Goal: Information Seeking & Learning: Learn about a topic

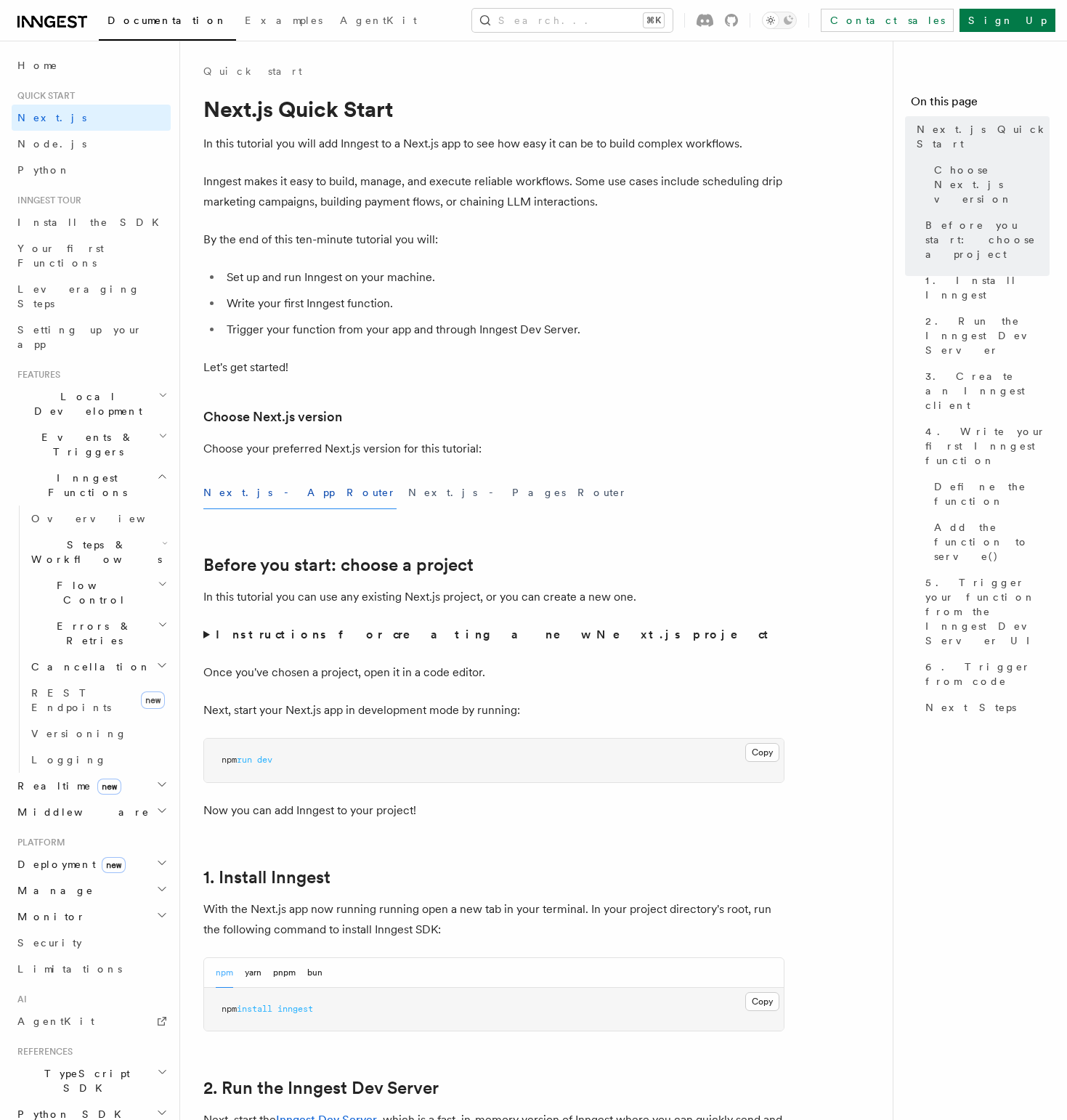
click at [574, 304] on li "Write your first Inngest function." at bounding box center [503, 303] width 562 height 20
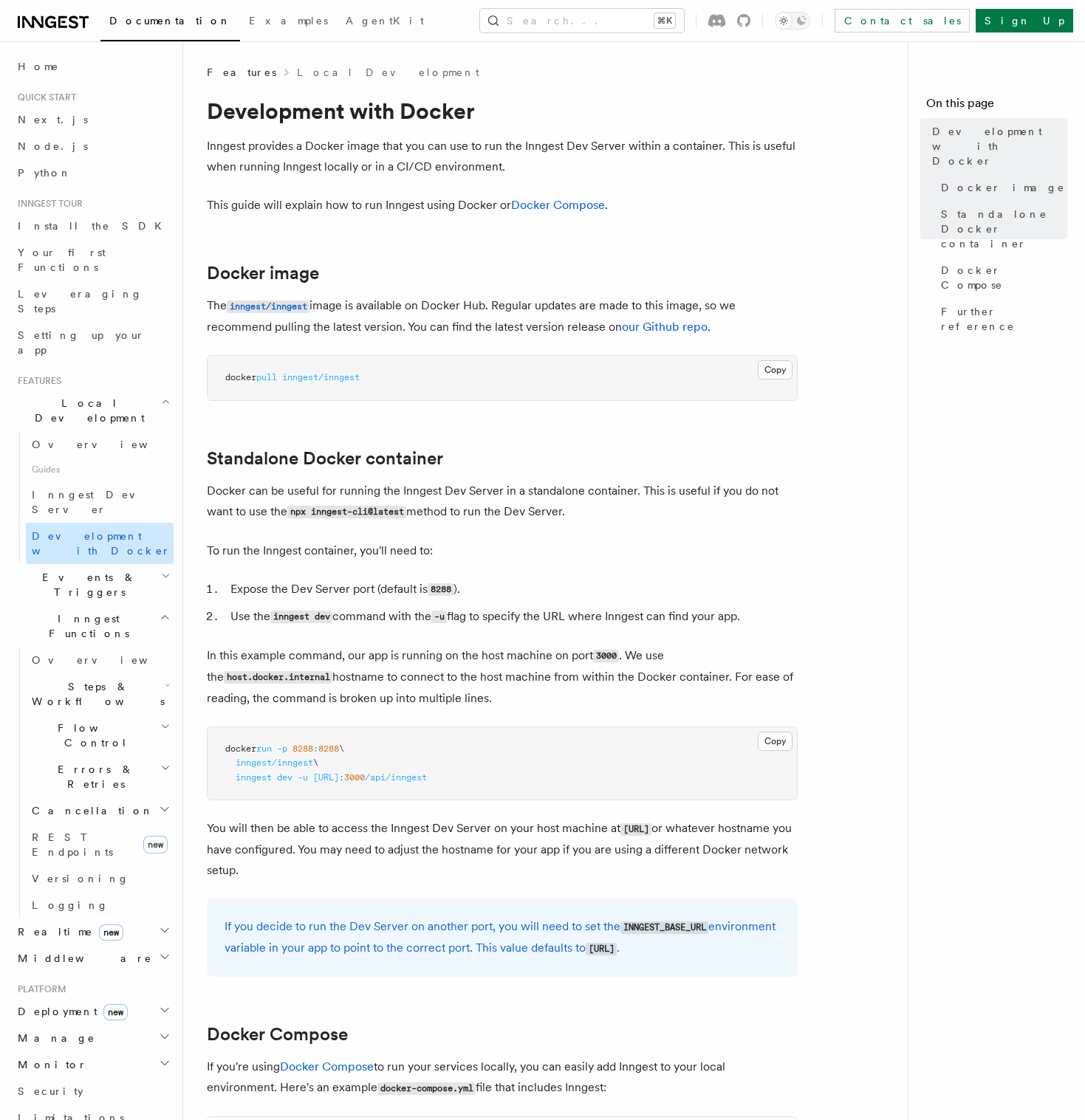
click at [106, 530] on span "Development with Docker" at bounding box center [101, 542] width 139 height 26
click at [103, 488] on span "Inngest Dev Server" at bounding box center [94, 501] width 127 height 26
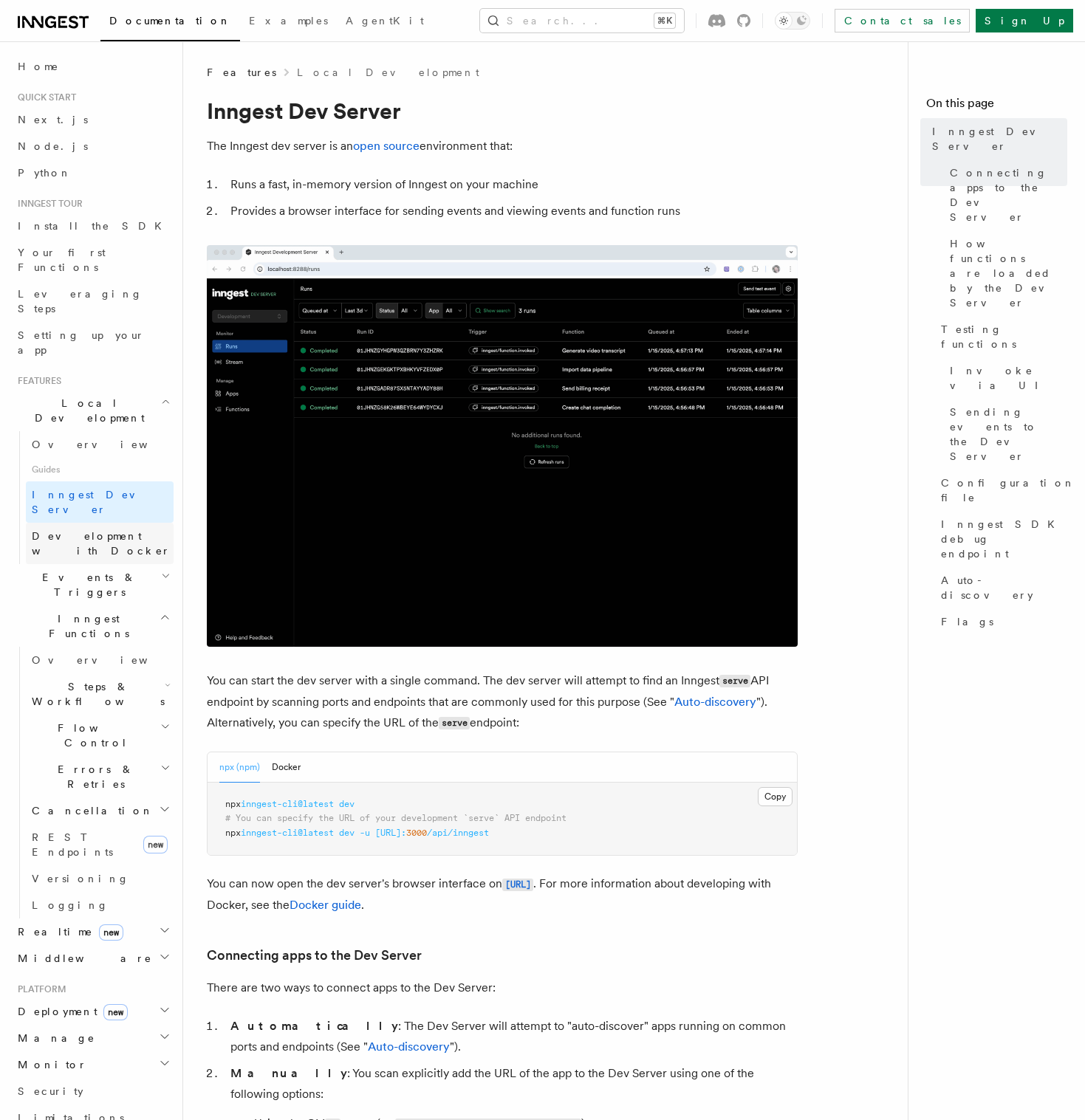
click at [100, 530] on span "Development with Docker" at bounding box center [101, 542] width 139 height 26
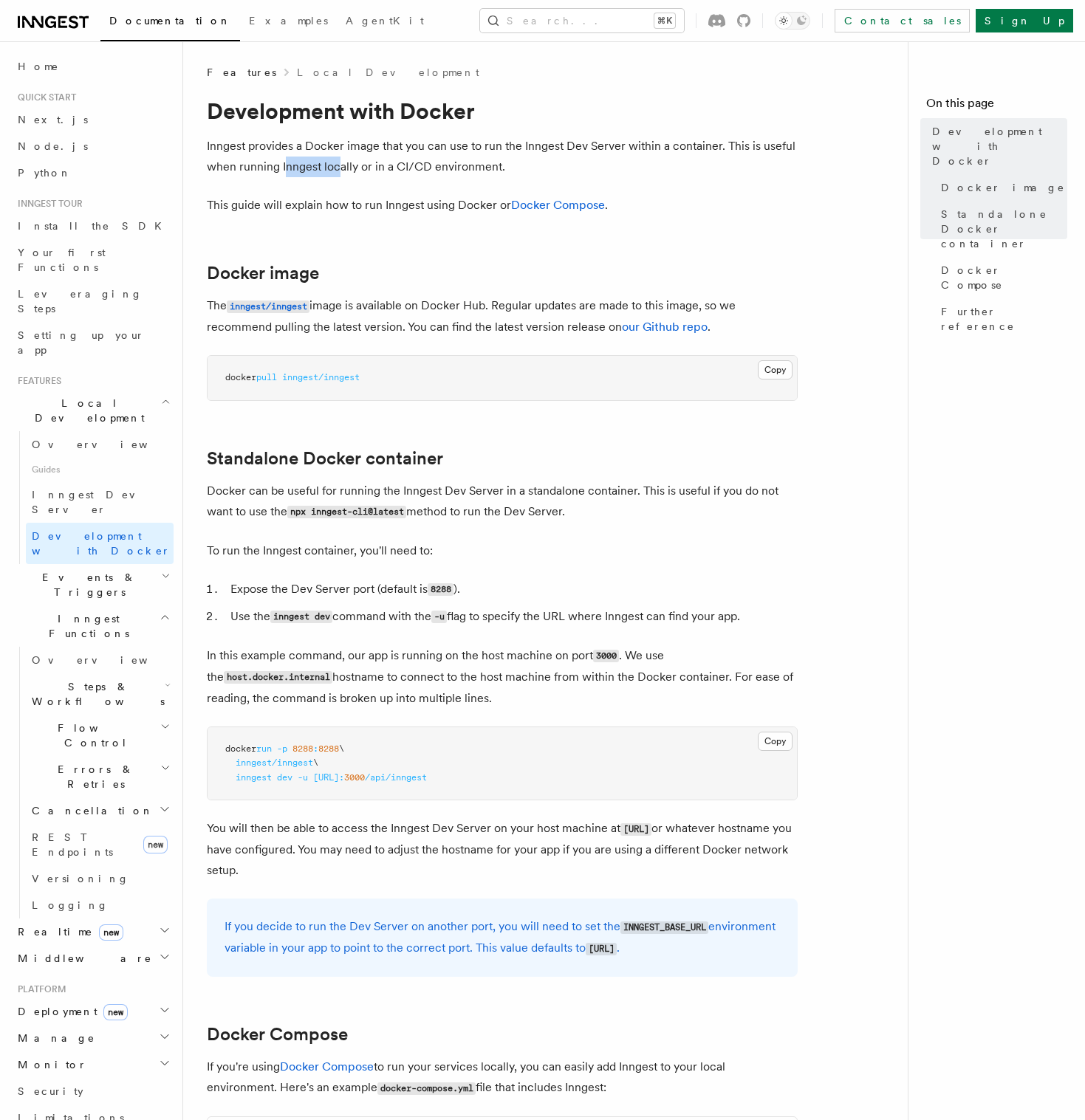
drag, startPoint x: 284, startPoint y: 171, endPoint x: 341, endPoint y: 175, distance: 57.1
click at [341, 175] on p "Inngest provides a Docker image that you can use to run the Inngest Dev Server …" at bounding box center [502, 157] width 591 height 41
drag, startPoint x: 285, startPoint y: 207, endPoint x: 347, endPoint y: 205, distance: 62.0
click at [346, 206] on p "This guide will explain how to run Inngest using Docker or Docker Compose ." at bounding box center [502, 205] width 591 height 21
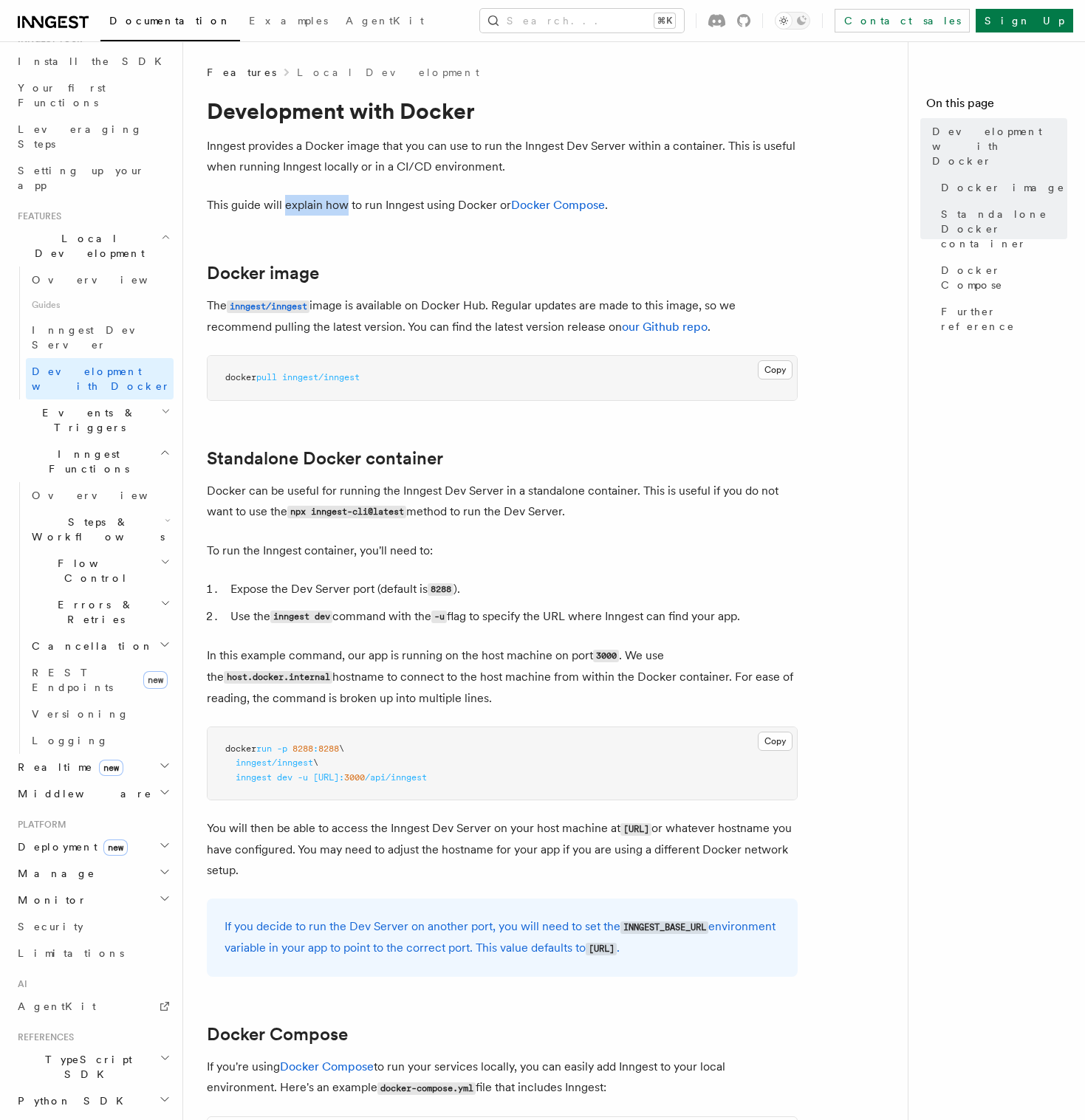
scroll to position [174, 0]
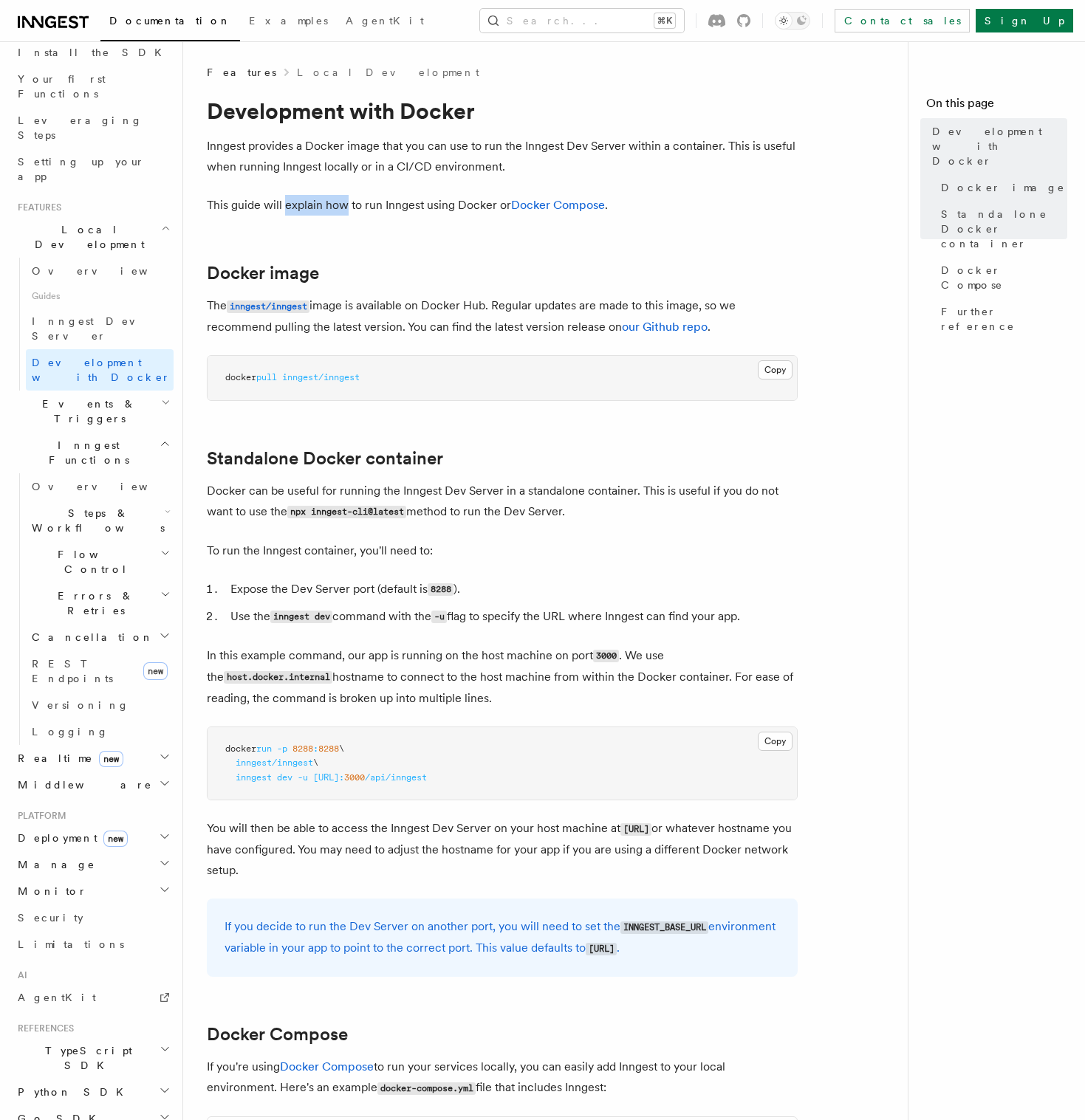
click at [112, 825] on h2 "Deployment new" at bounding box center [92, 838] width 162 height 26
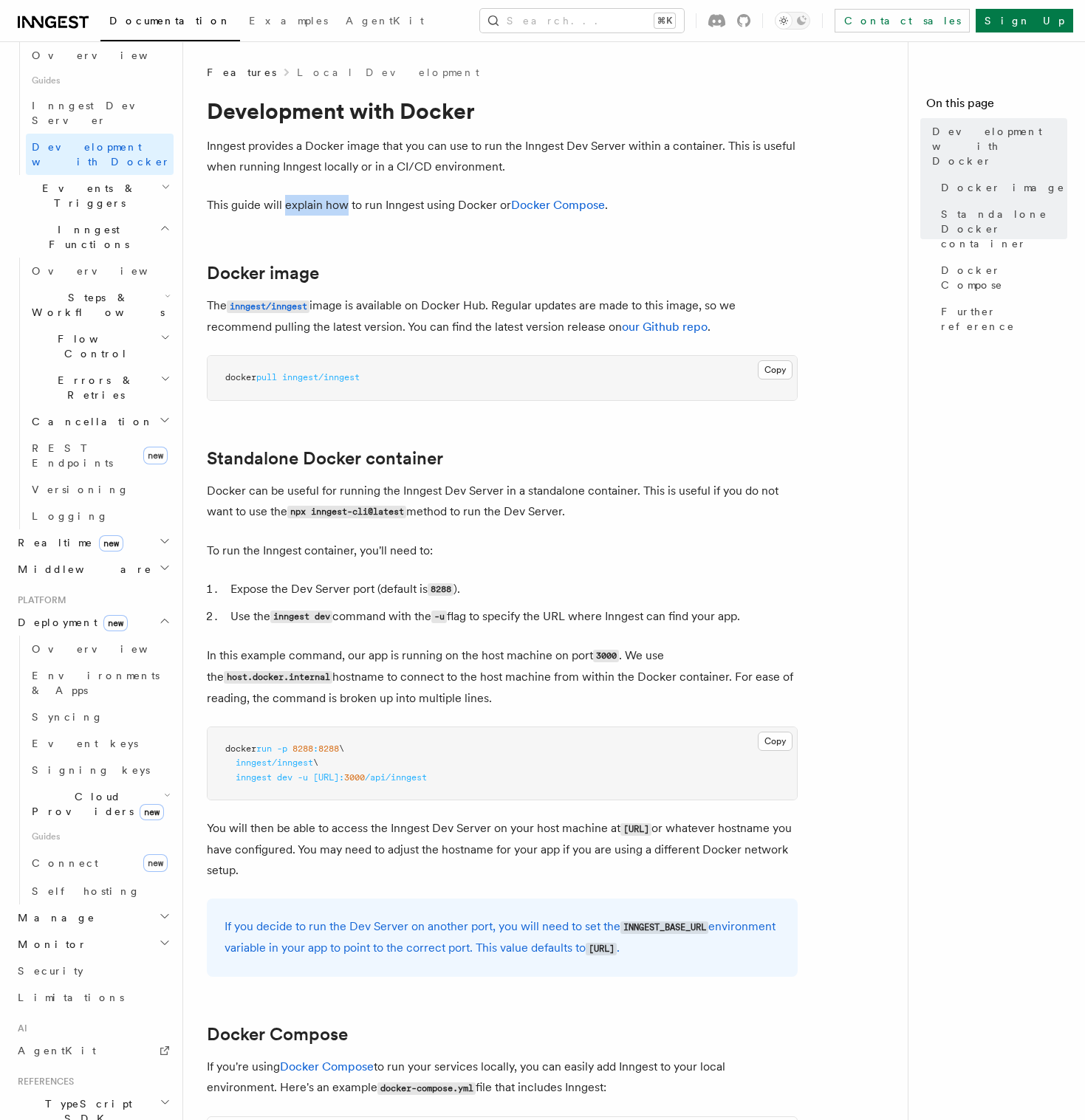
click at [79, 904] on h2 "Manage" at bounding box center [92, 917] width 162 height 26
click at [77, 957] on link "Apps" at bounding box center [99, 970] width 148 height 26
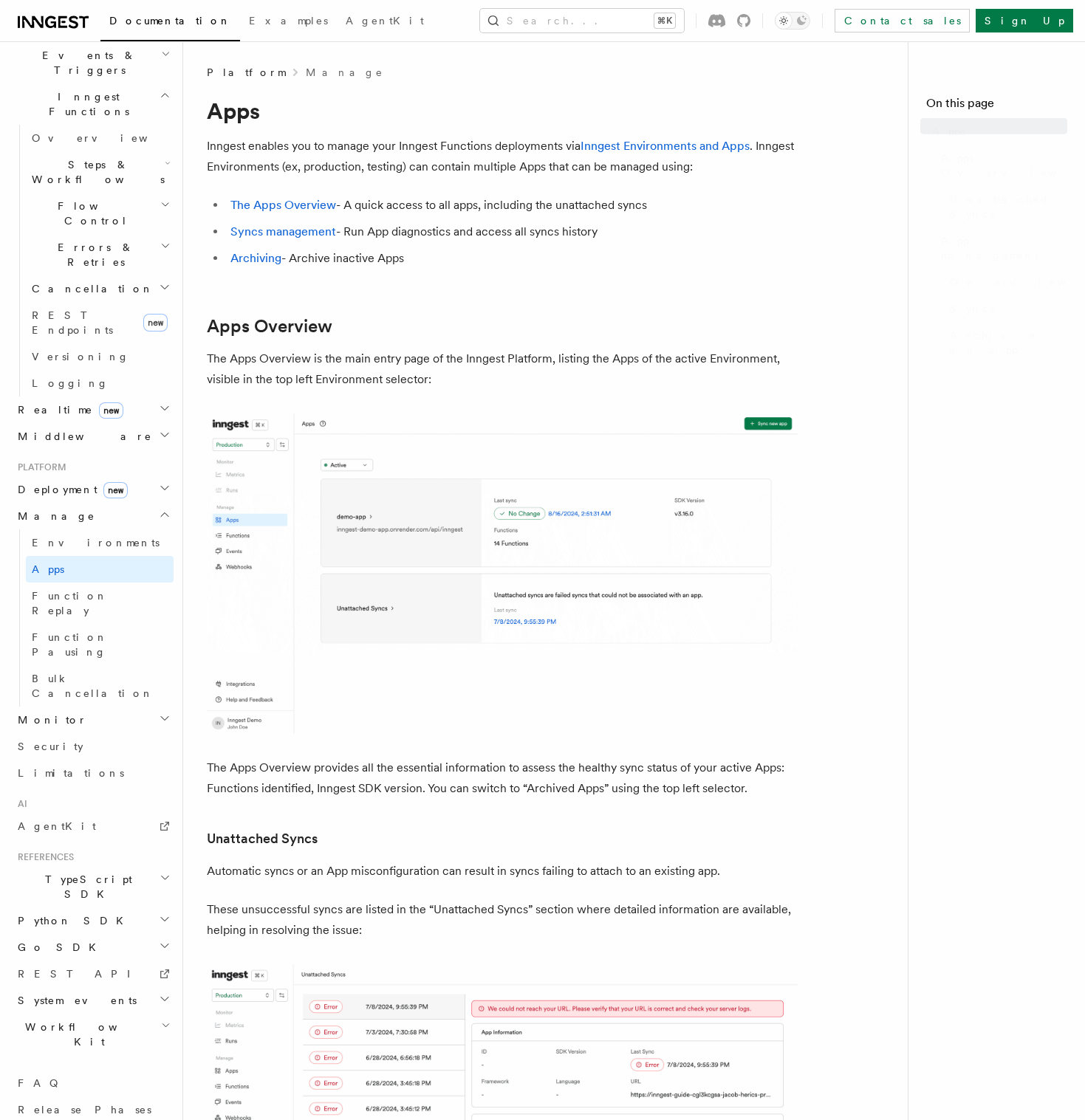
scroll to position [224, 0]
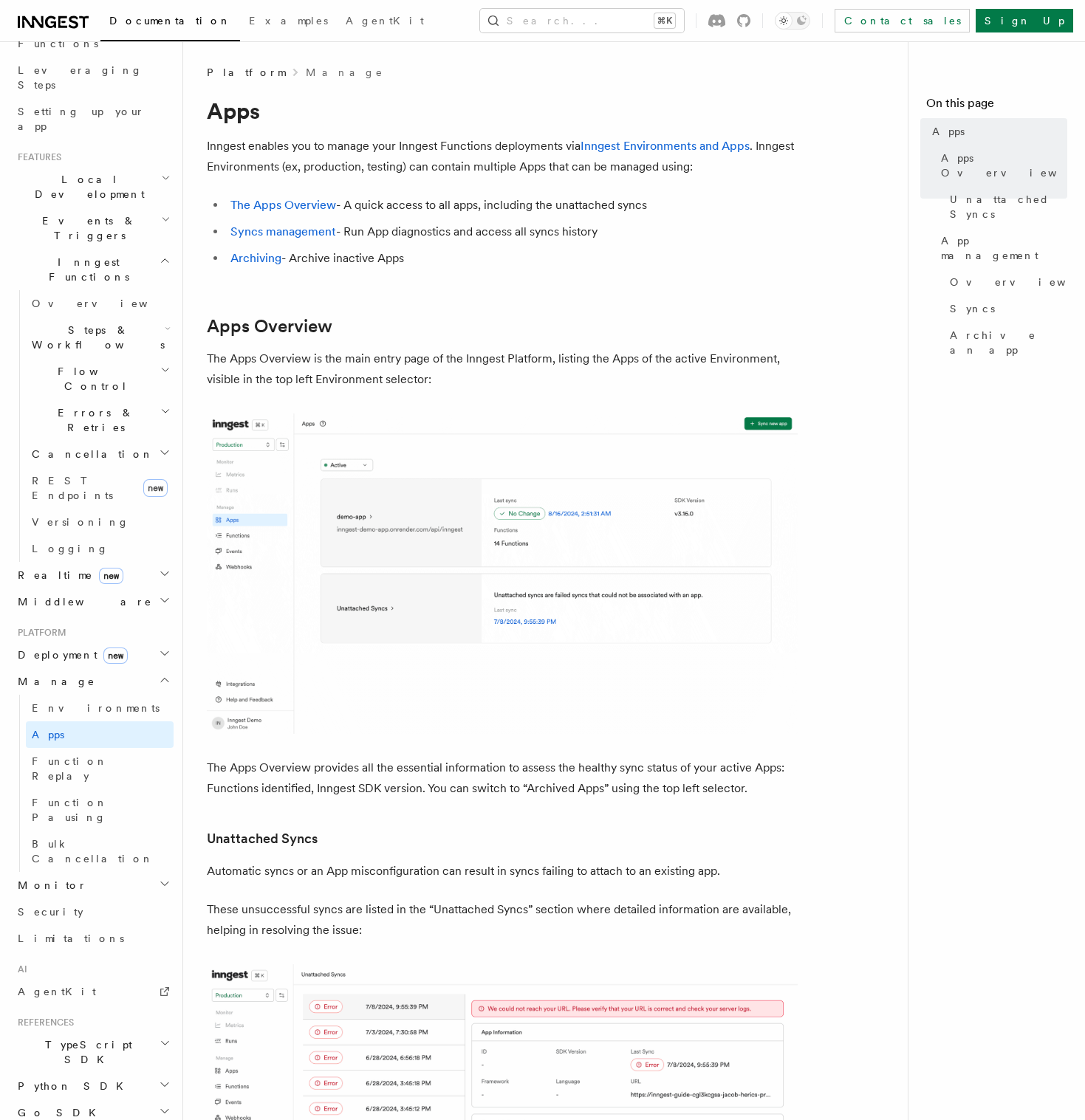
click at [83, 872] on h2 "Monitor" at bounding box center [92, 885] width 162 height 26
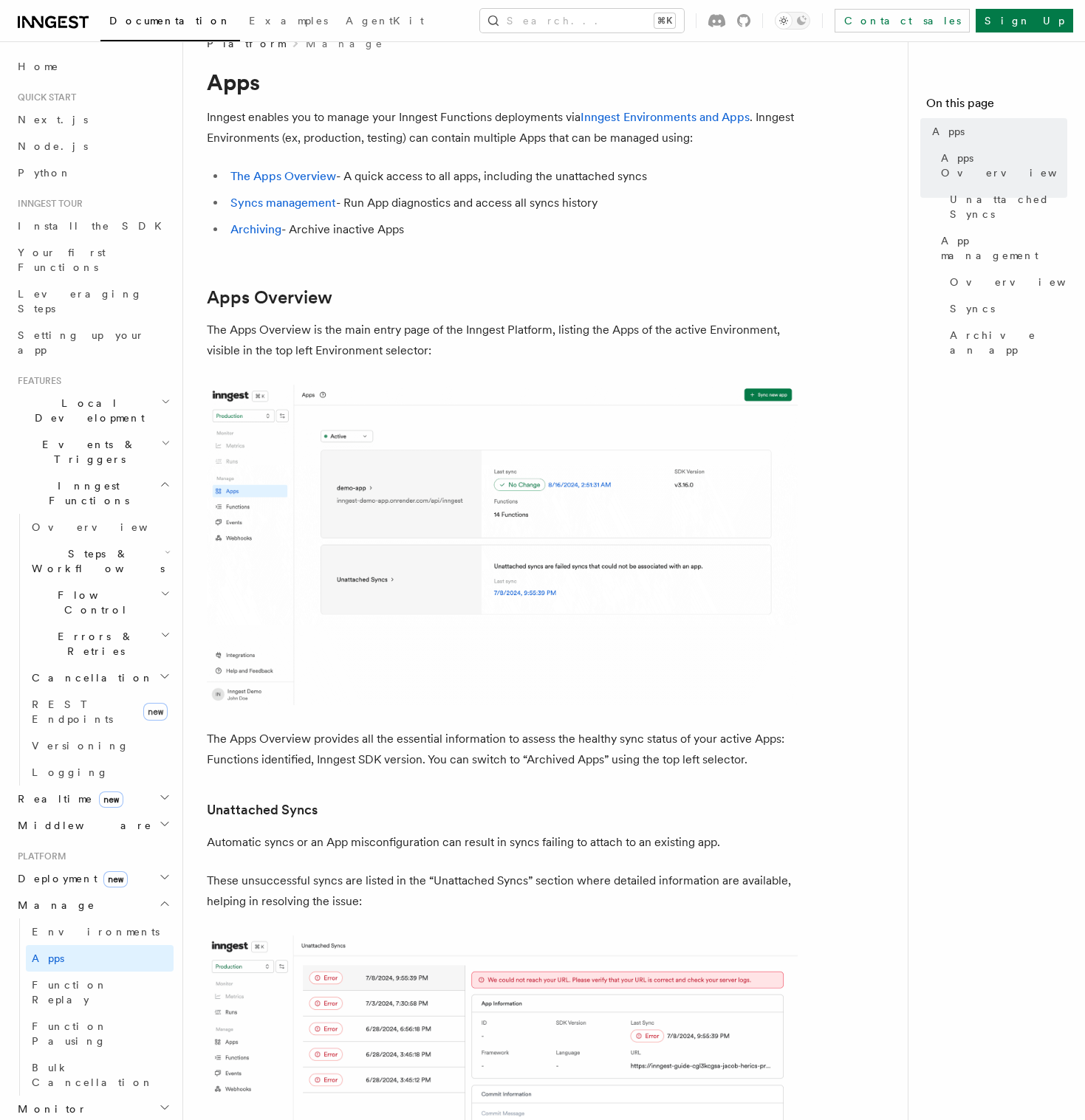
scroll to position [0, 0]
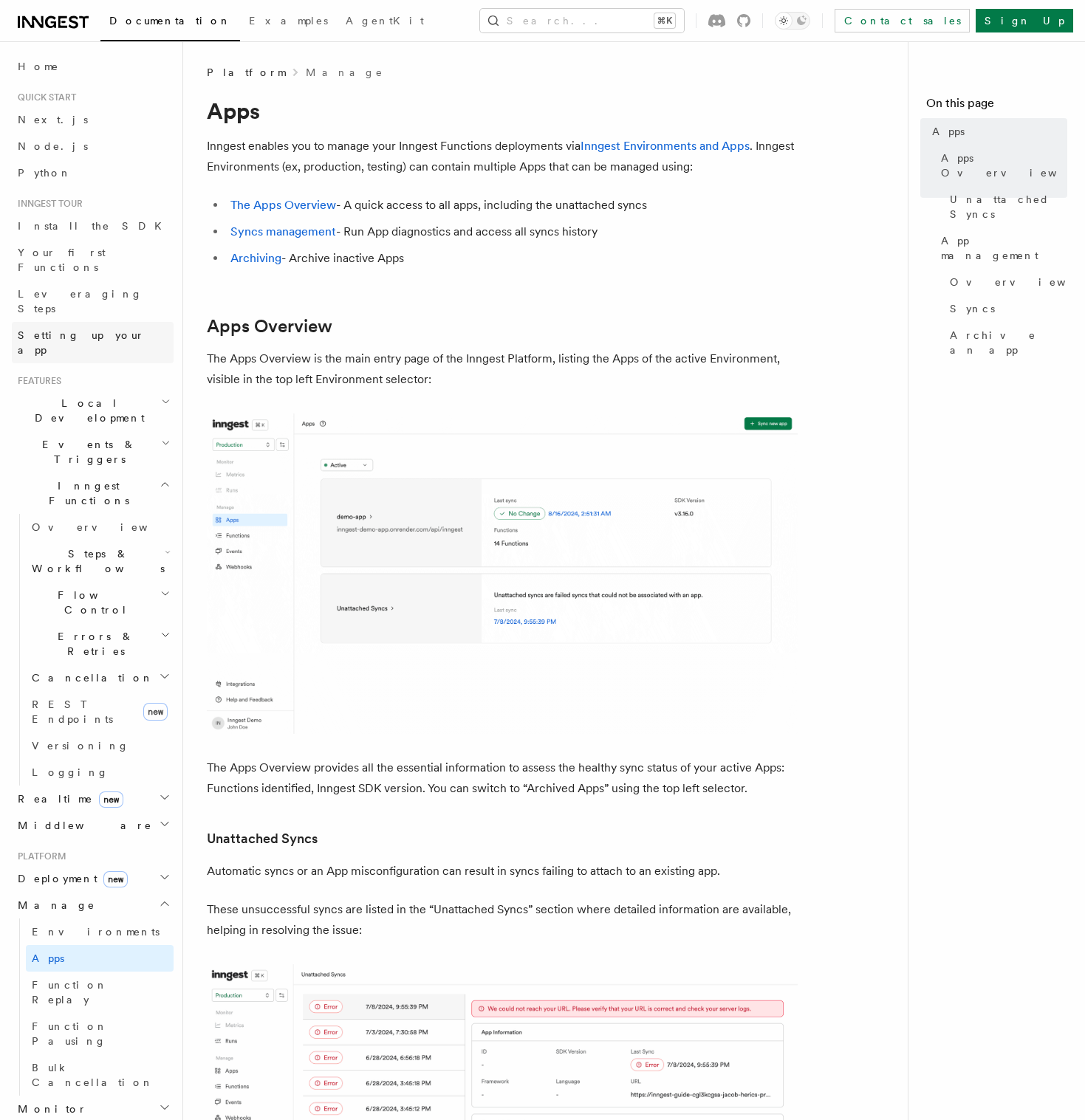
click at [41, 330] on span "Setting up your app" at bounding box center [80, 342] width 127 height 26
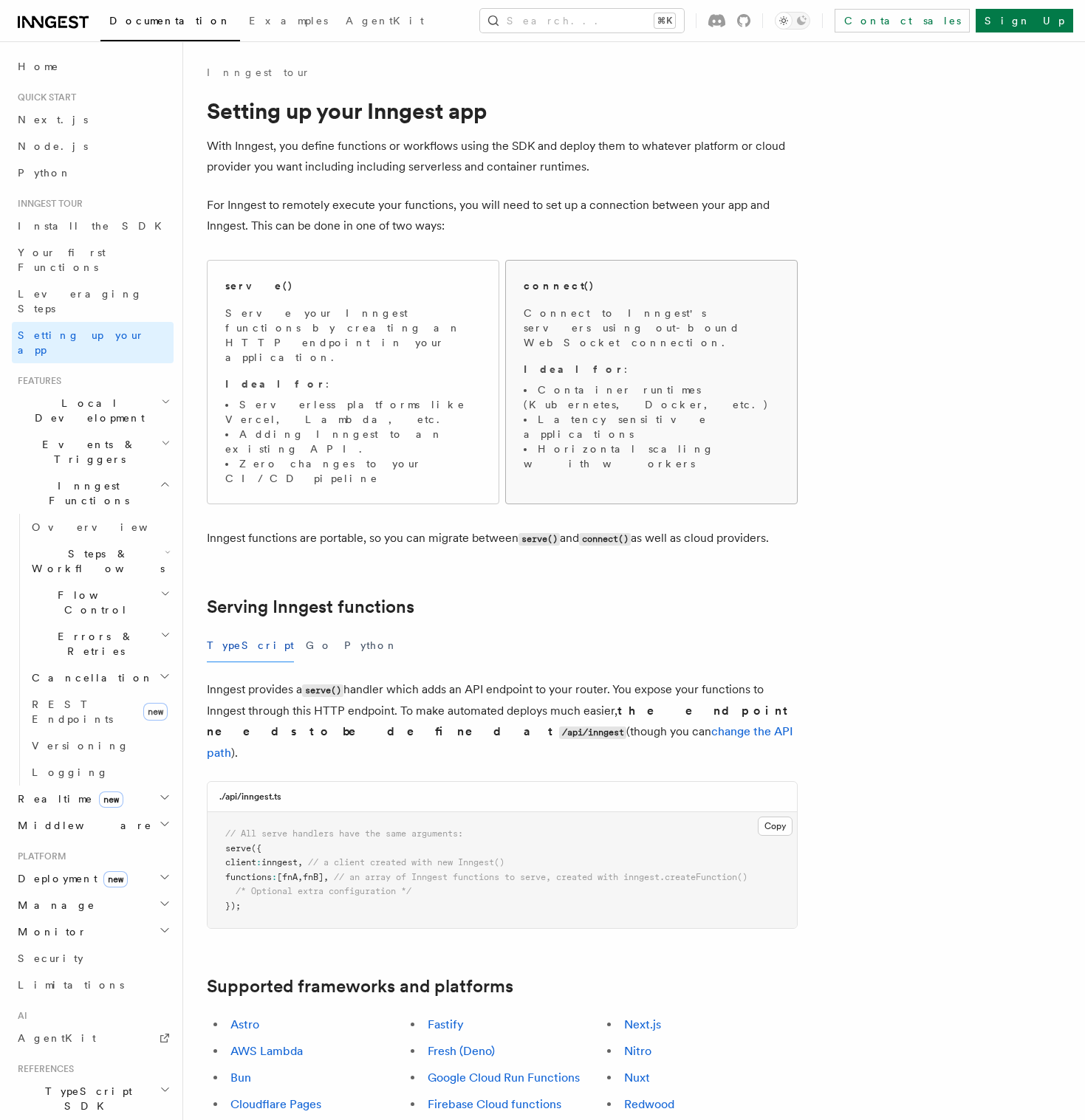
scroll to position [9, 0]
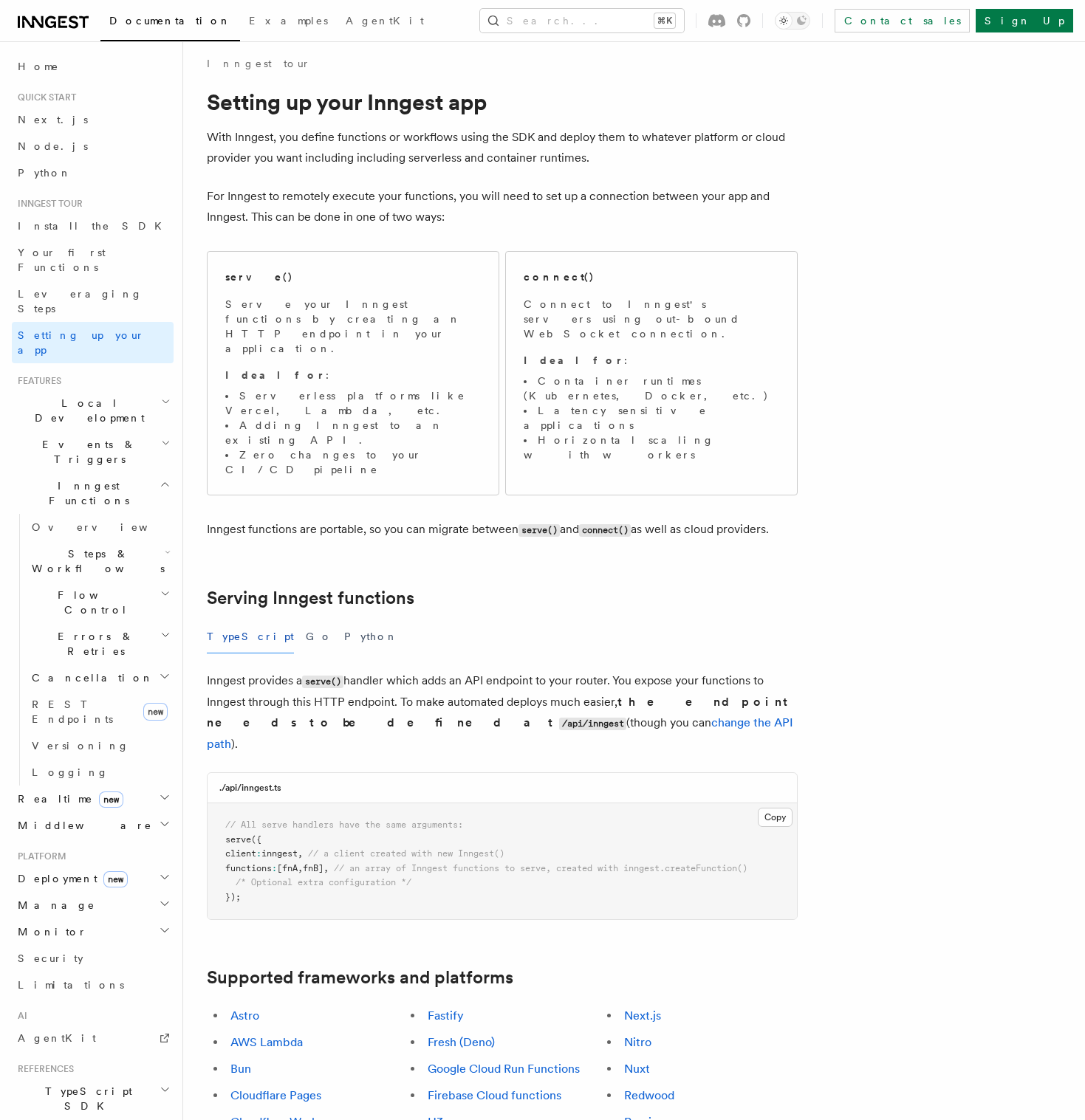
click at [526, 168] on p "With Inngest, you define functions or workflows using the SDK and deploy them t…" at bounding box center [502, 147] width 591 height 41
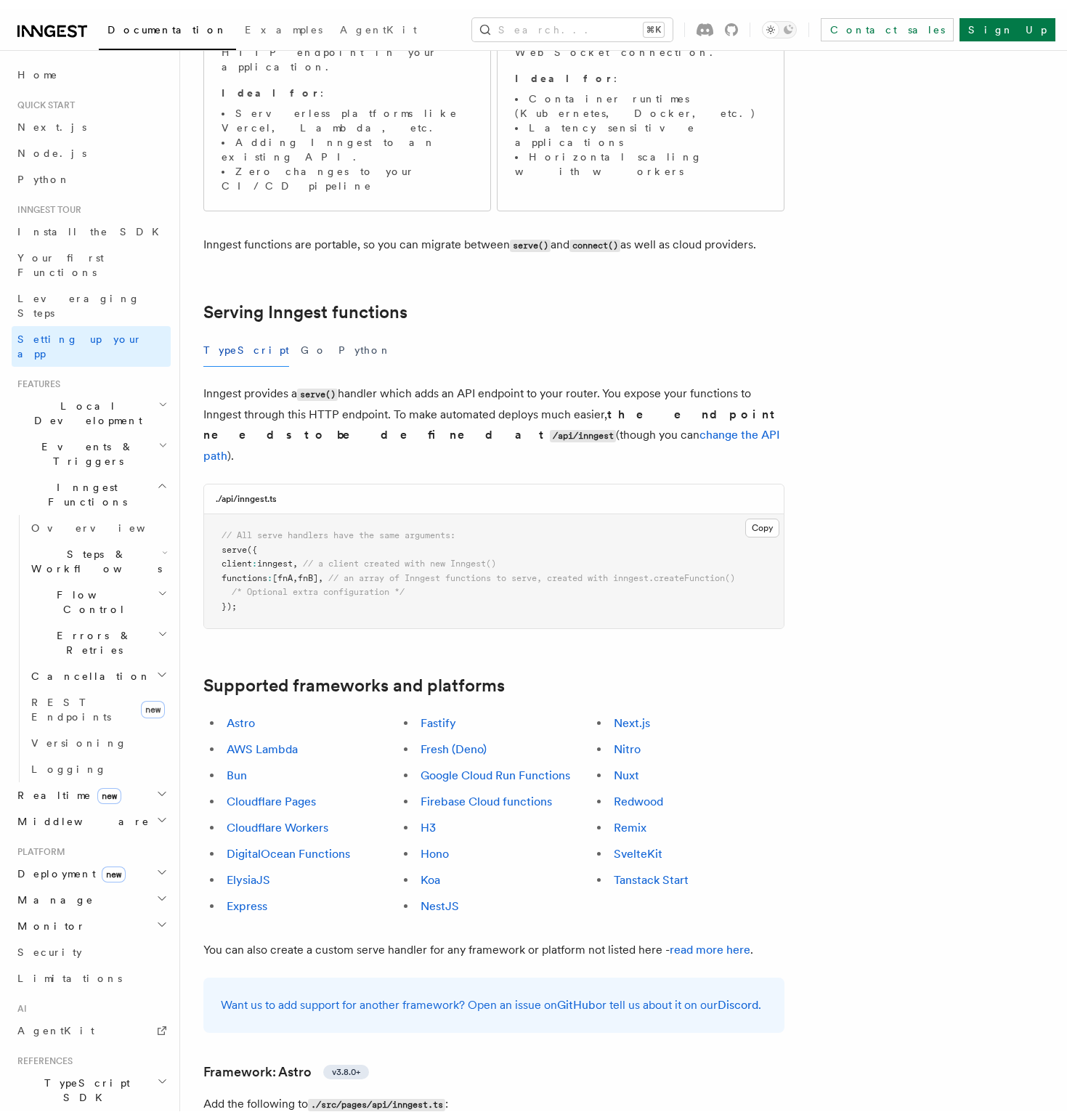
scroll to position [0, 0]
